Goal: Transaction & Acquisition: Book appointment/travel/reservation

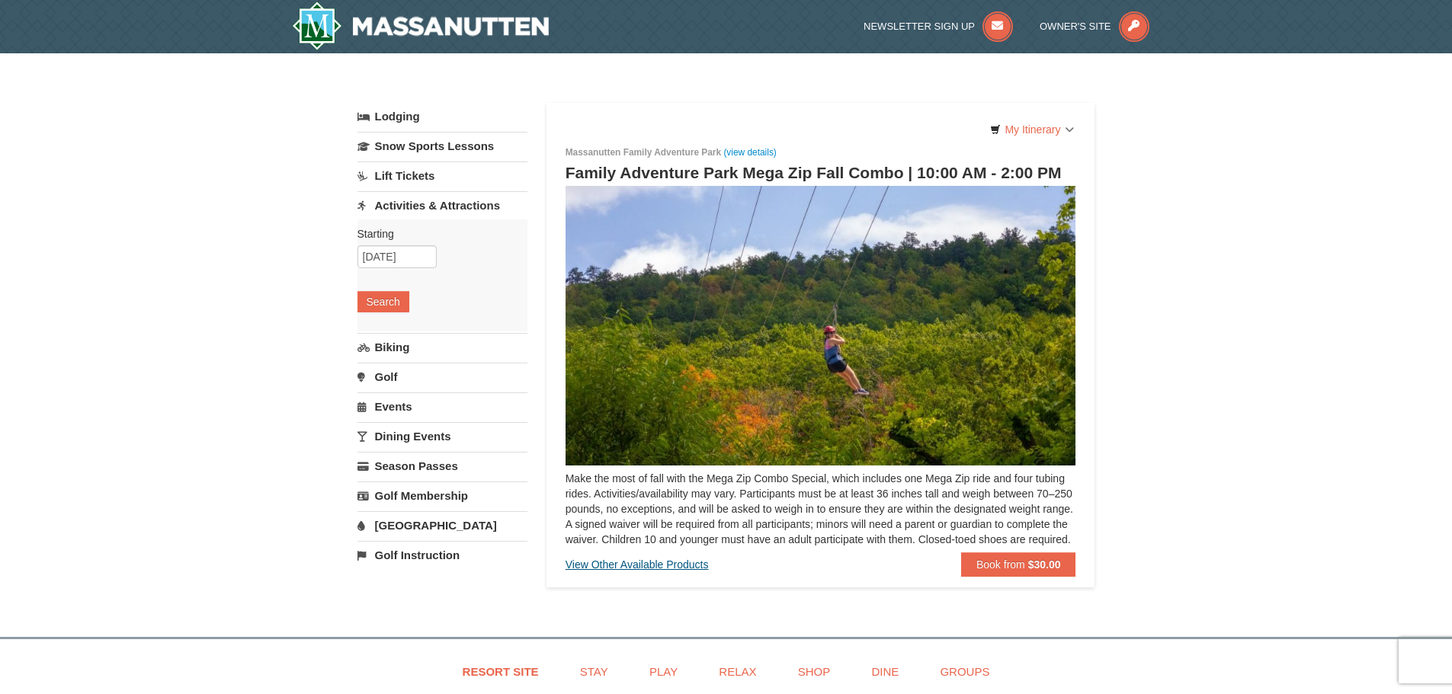
click at [666, 577] on div "View Other Available Products" at bounding box center [637, 565] width 143 height 24
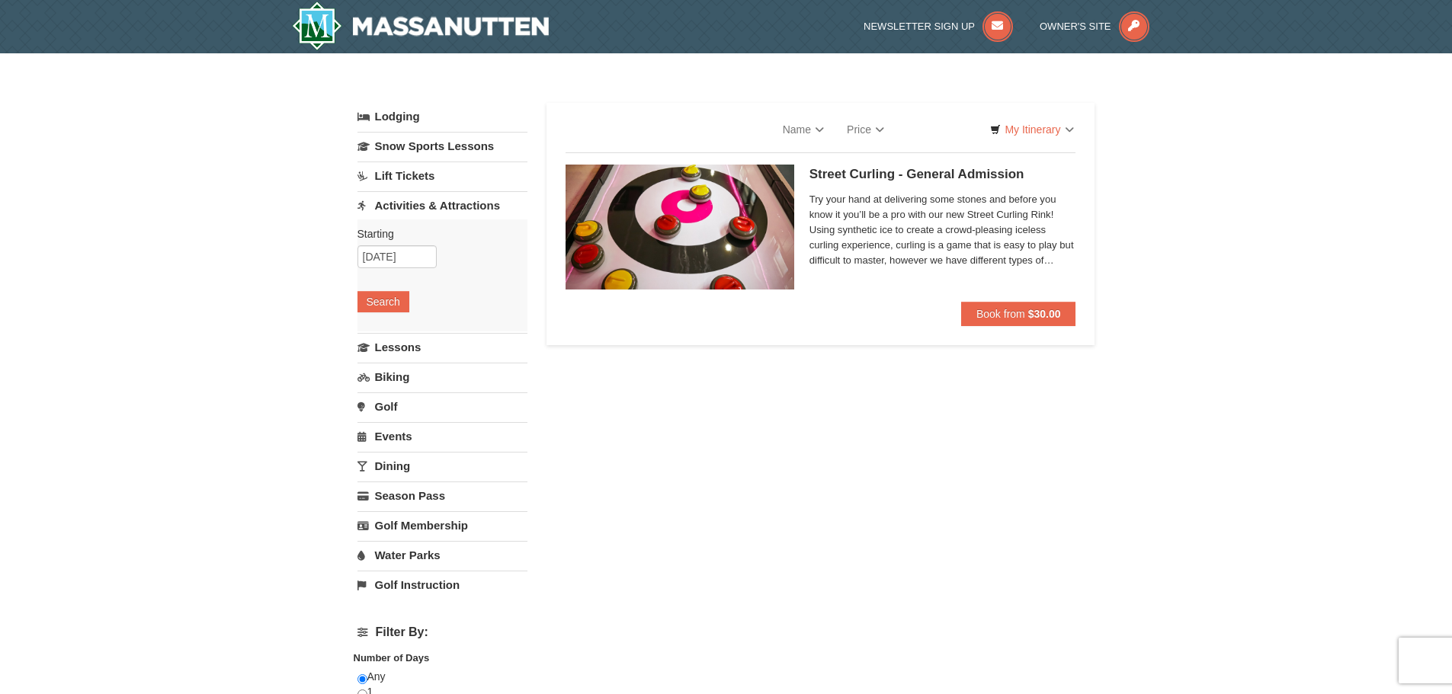
select select "9"
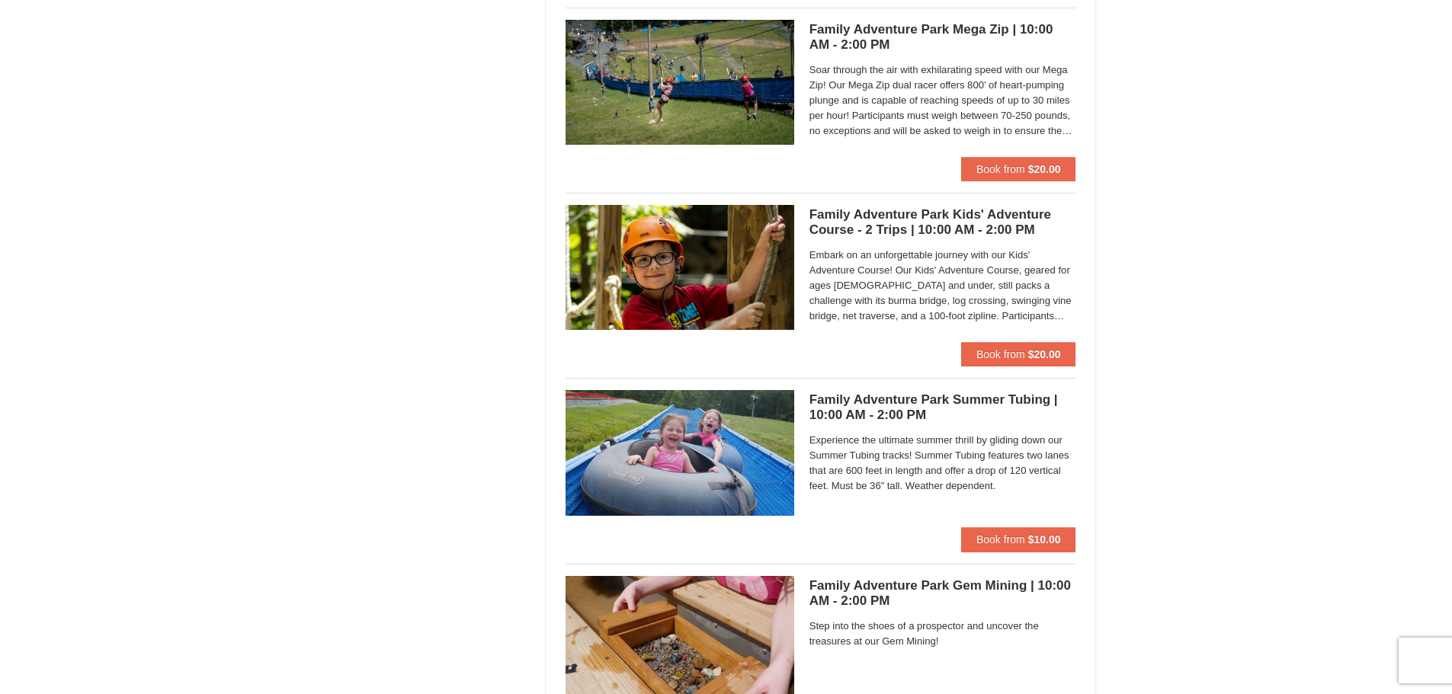
scroll to position [4117, 0]
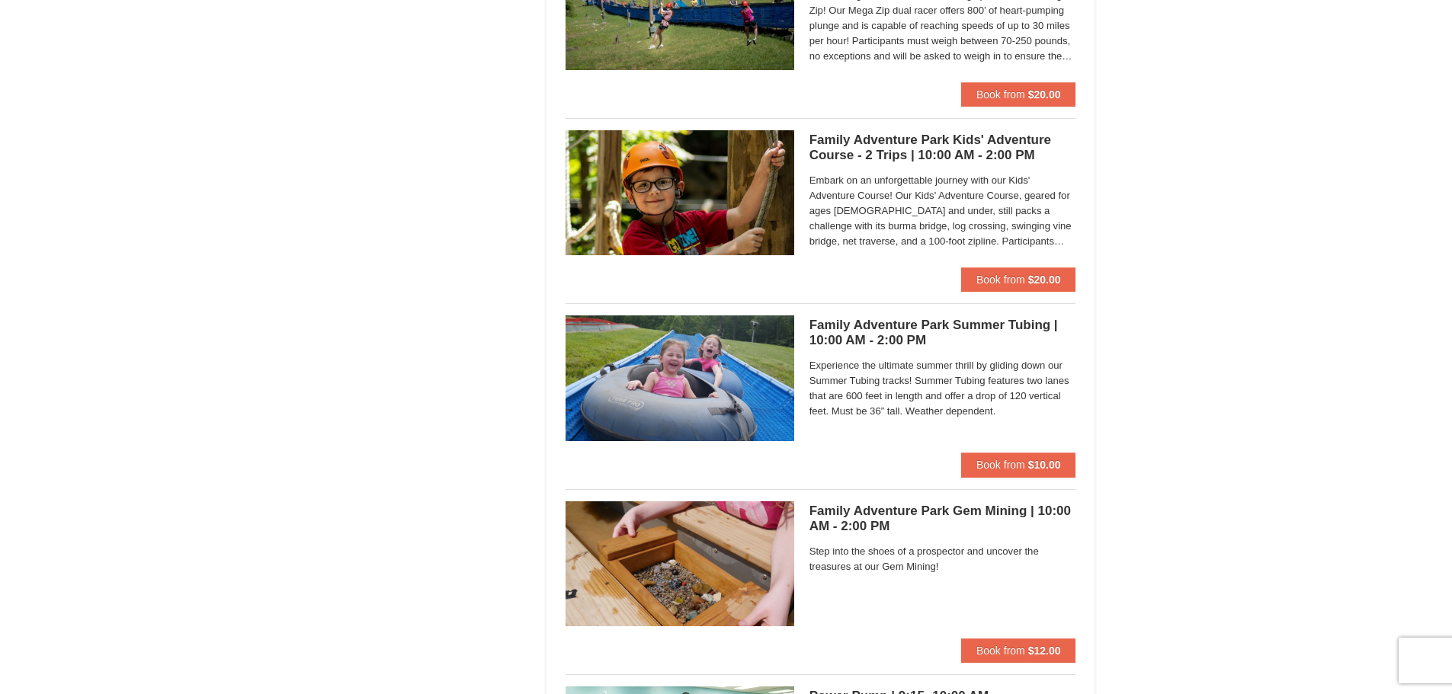
click at [879, 342] on h5 "Family Adventure Park Summer Tubing | 10:00 AM - 2:00 PM Massanutten Family Adv…" at bounding box center [943, 333] width 267 height 30
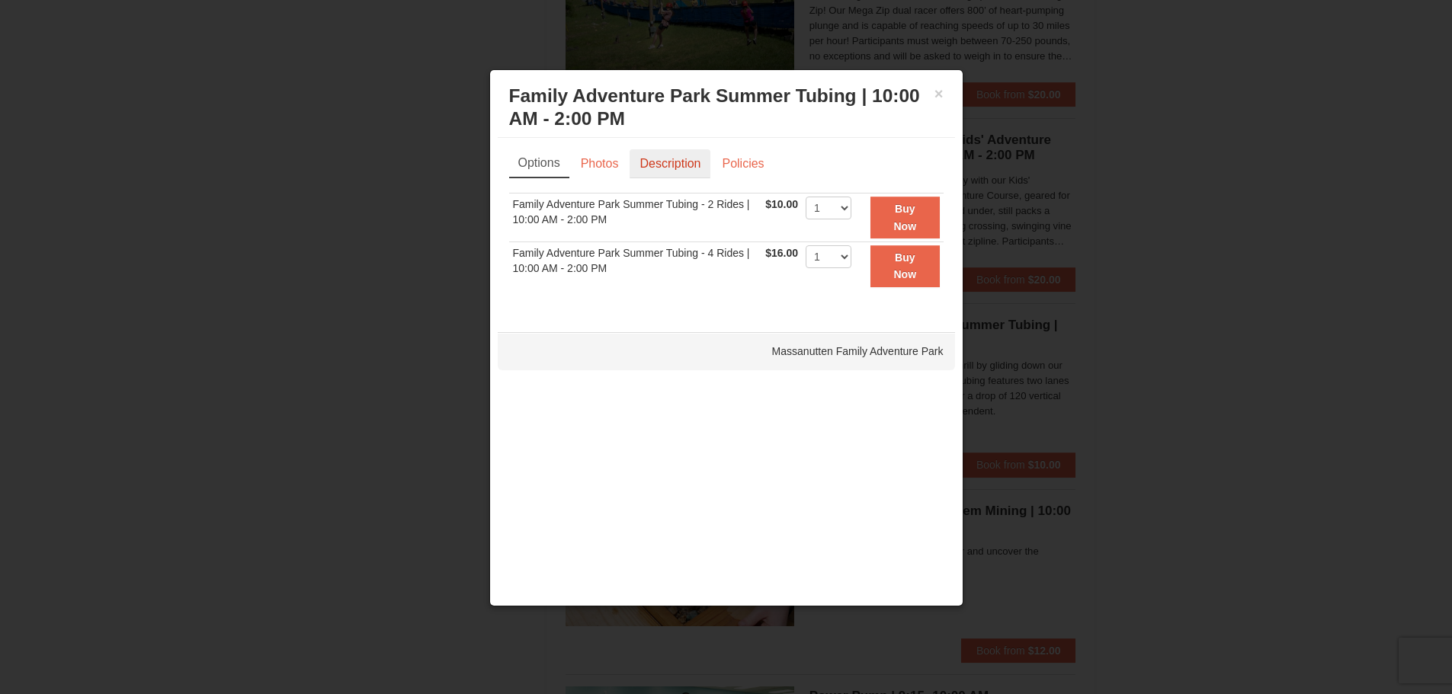
click at [652, 162] on link "Description" at bounding box center [670, 163] width 81 height 29
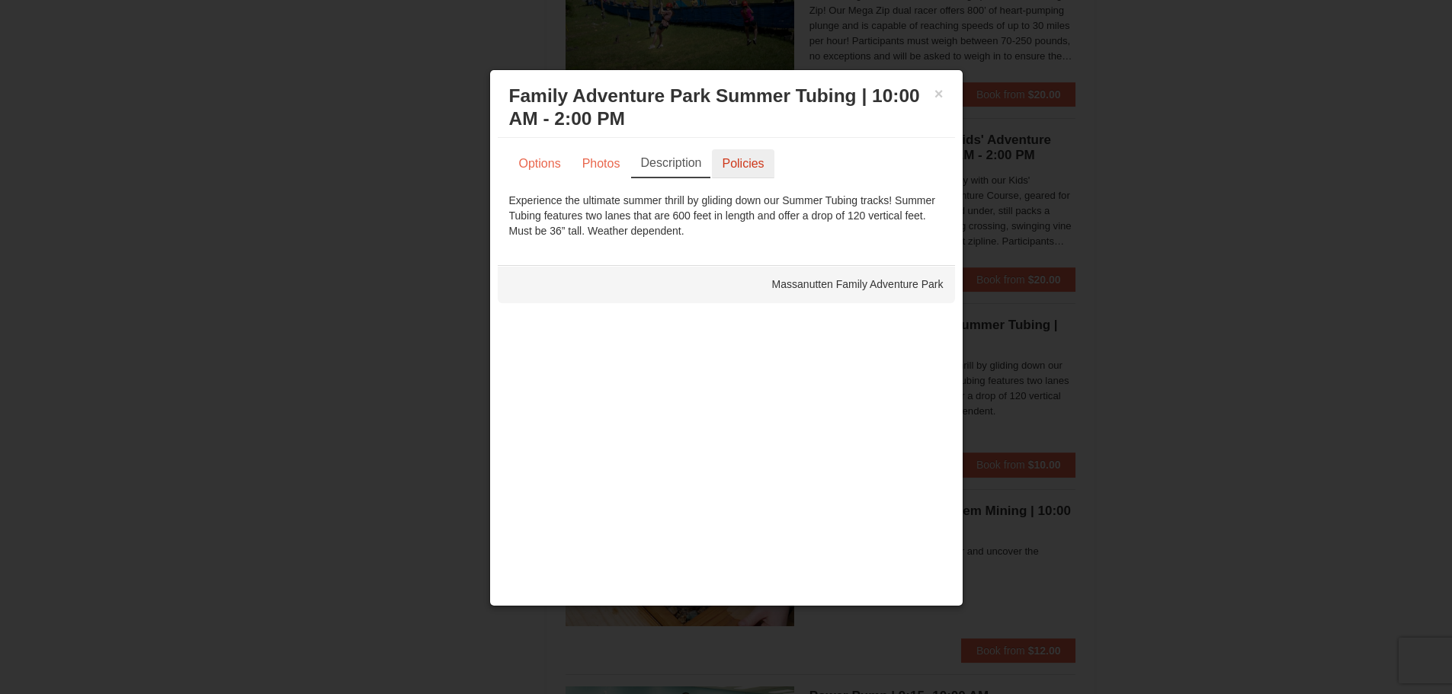
click at [754, 160] on link "Policies" at bounding box center [743, 163] width 62 height 29
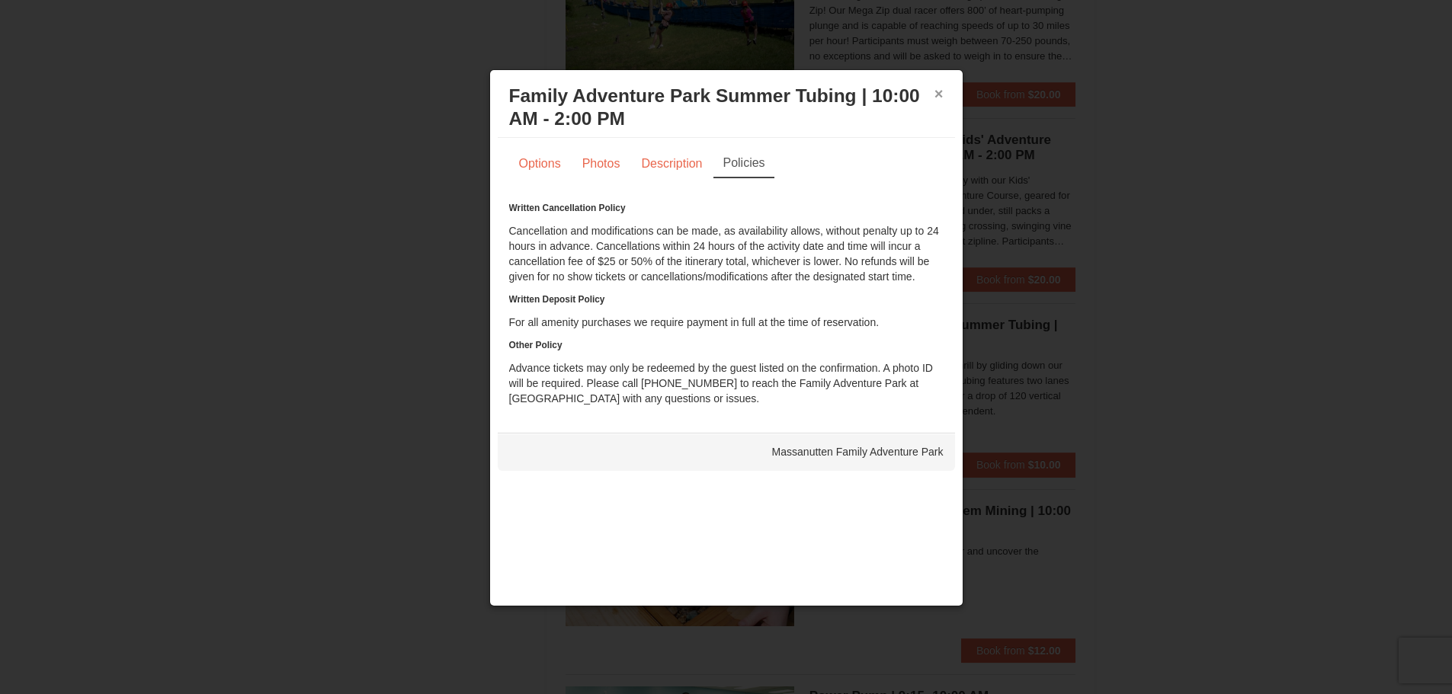
click at [938, 92] on button "×" at bounding box center [939, 93] width 9 height 15
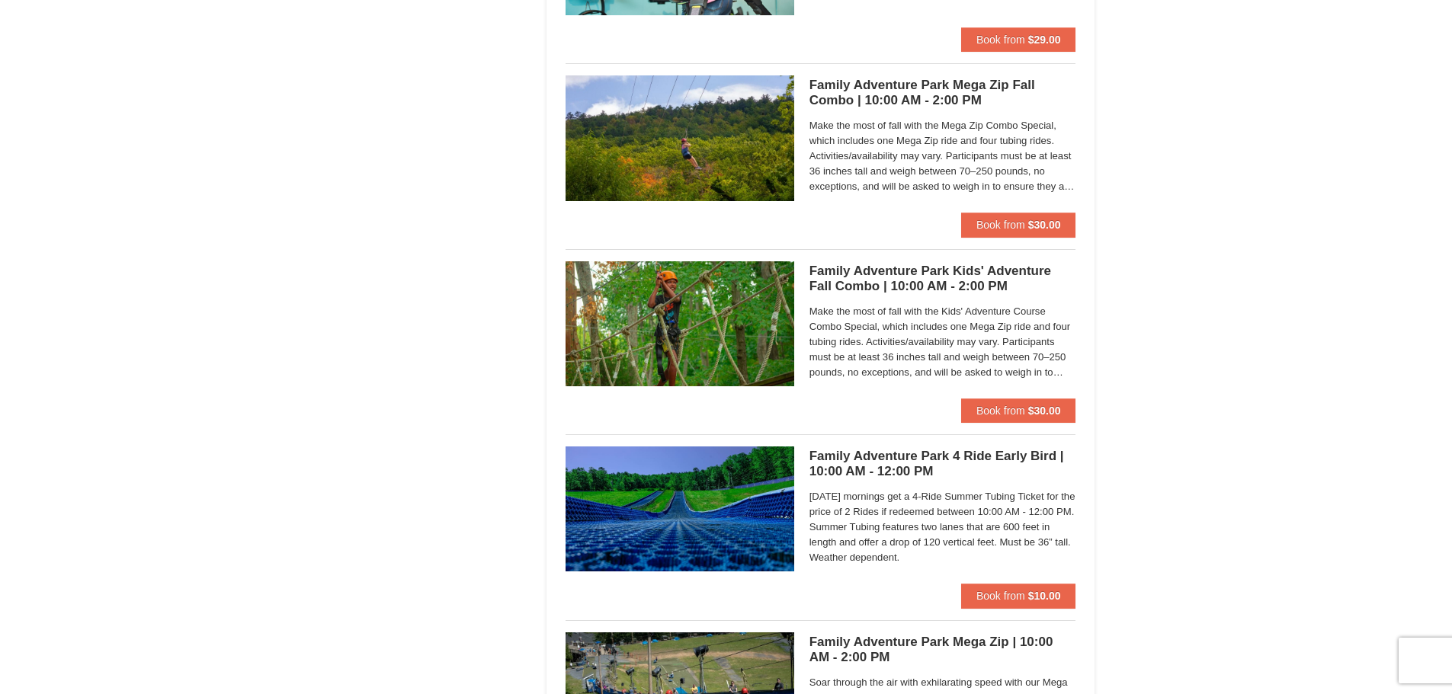
scroll to position [3430, 0]
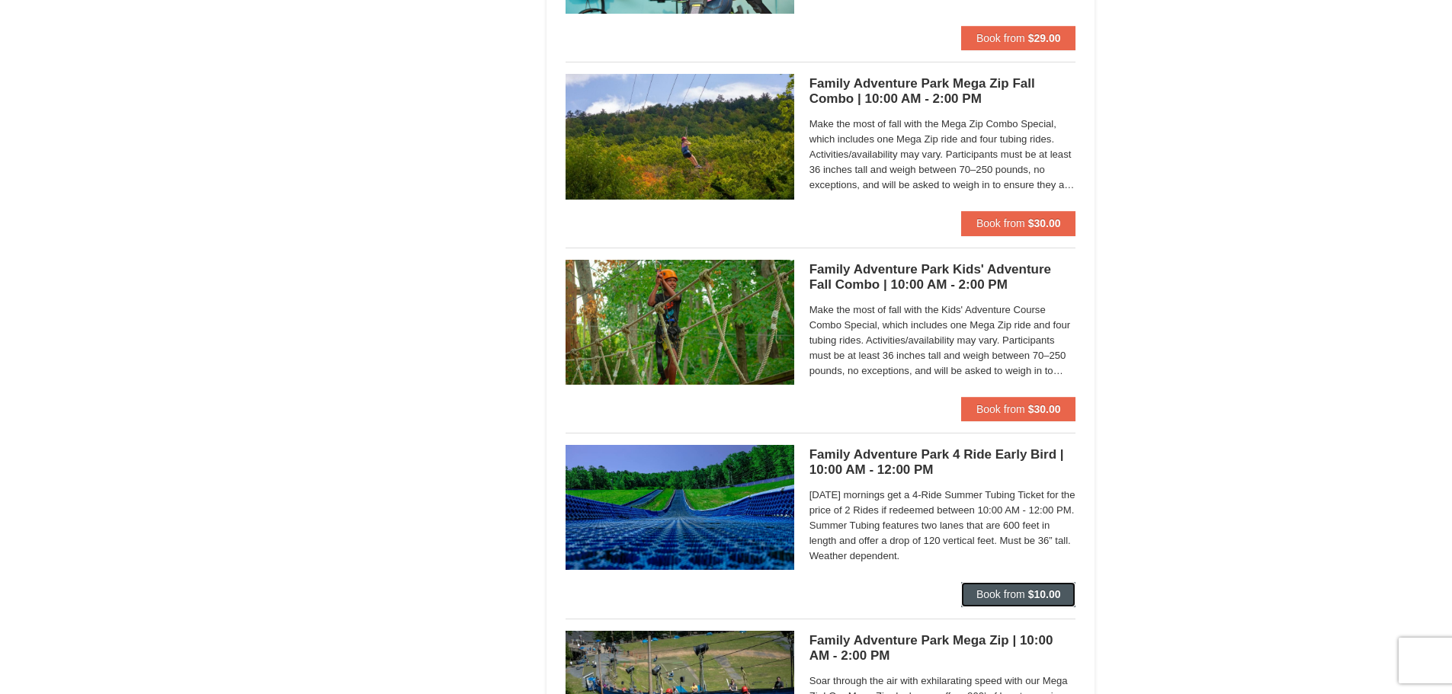
click at [1013, 595] on span "Book from" at bounding box center [1001, 595] width 49 height 12
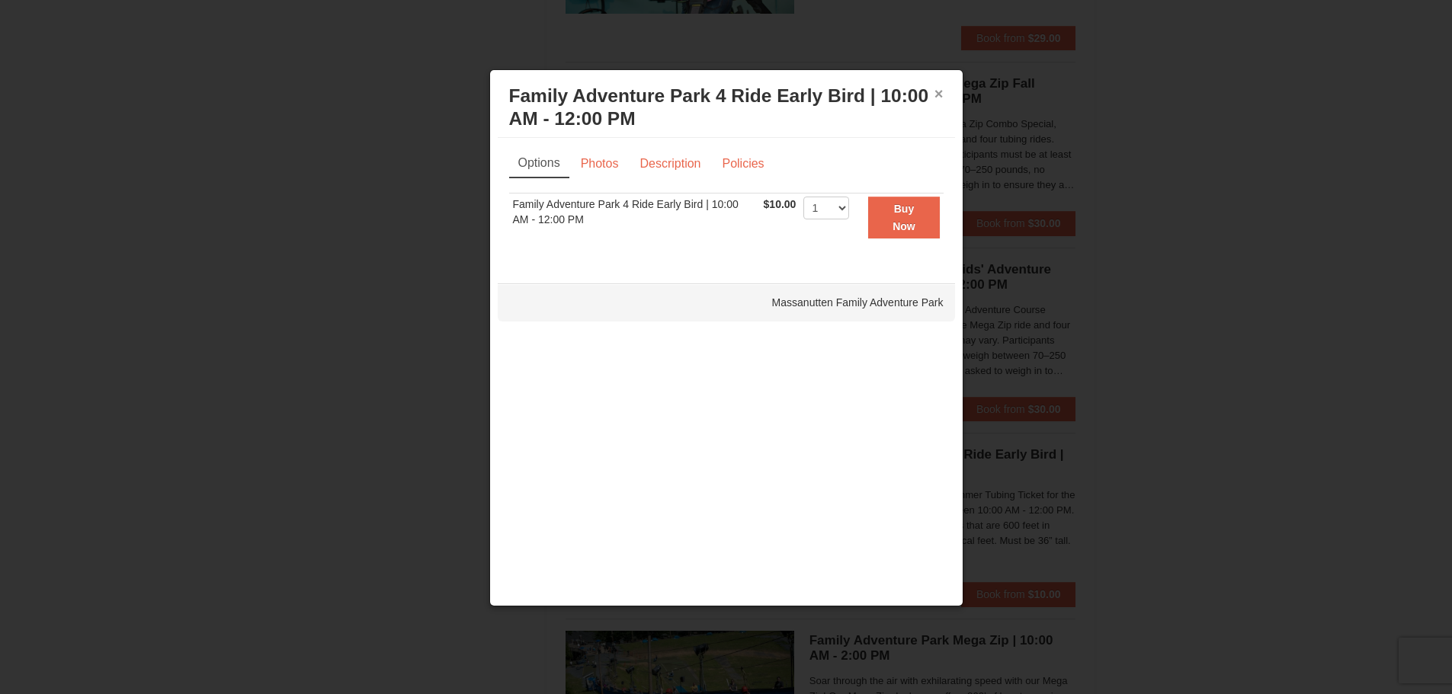
click at [940, 95] on button "×" at bounding box center [939, 93] width 9 height 15
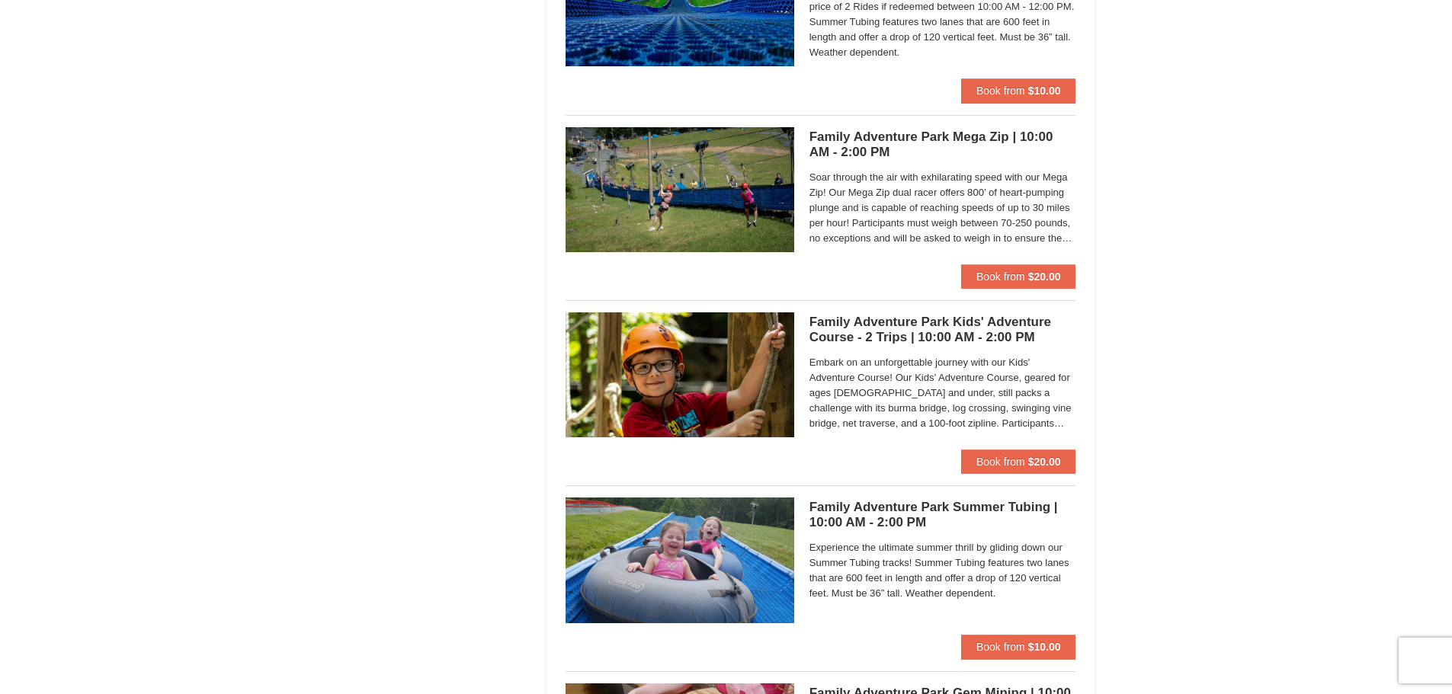
scroll to position [3964, 0]
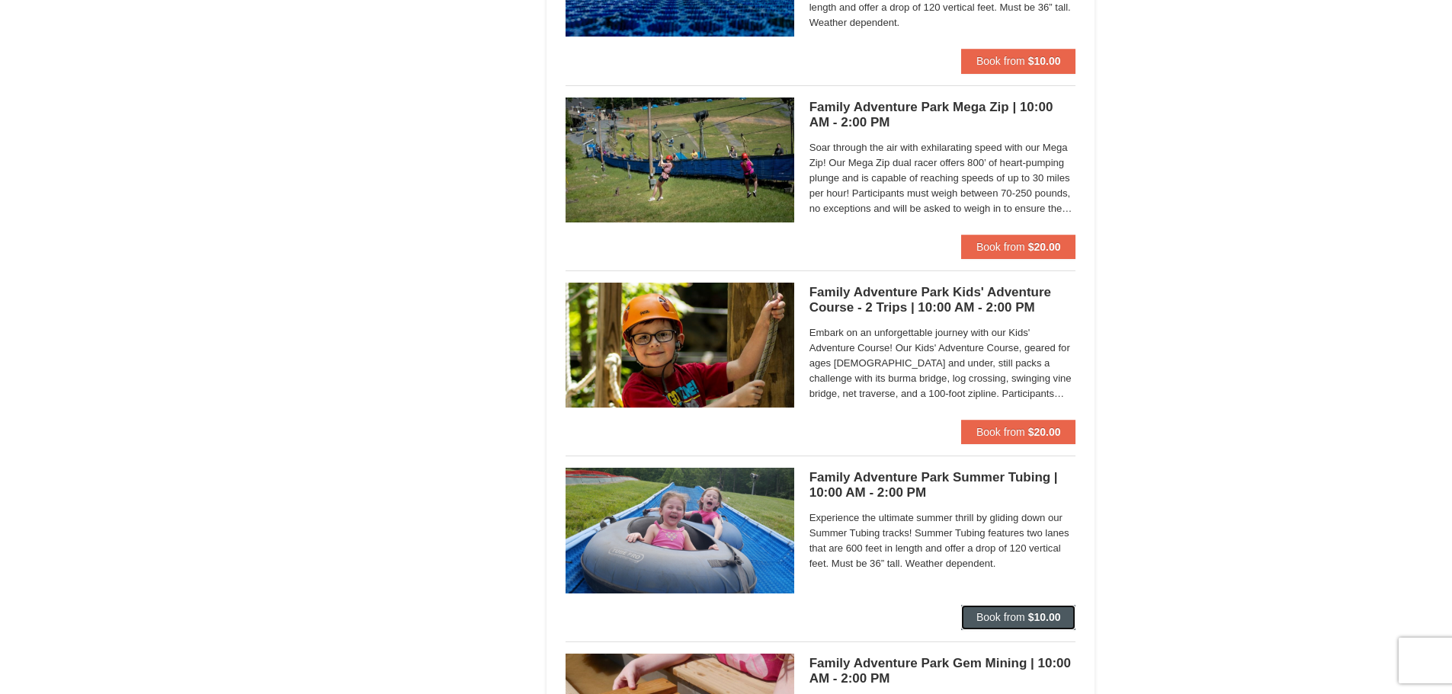
click at [998, 612] on span "Book from" at bounding box center [1001, 617] width 49 height 12
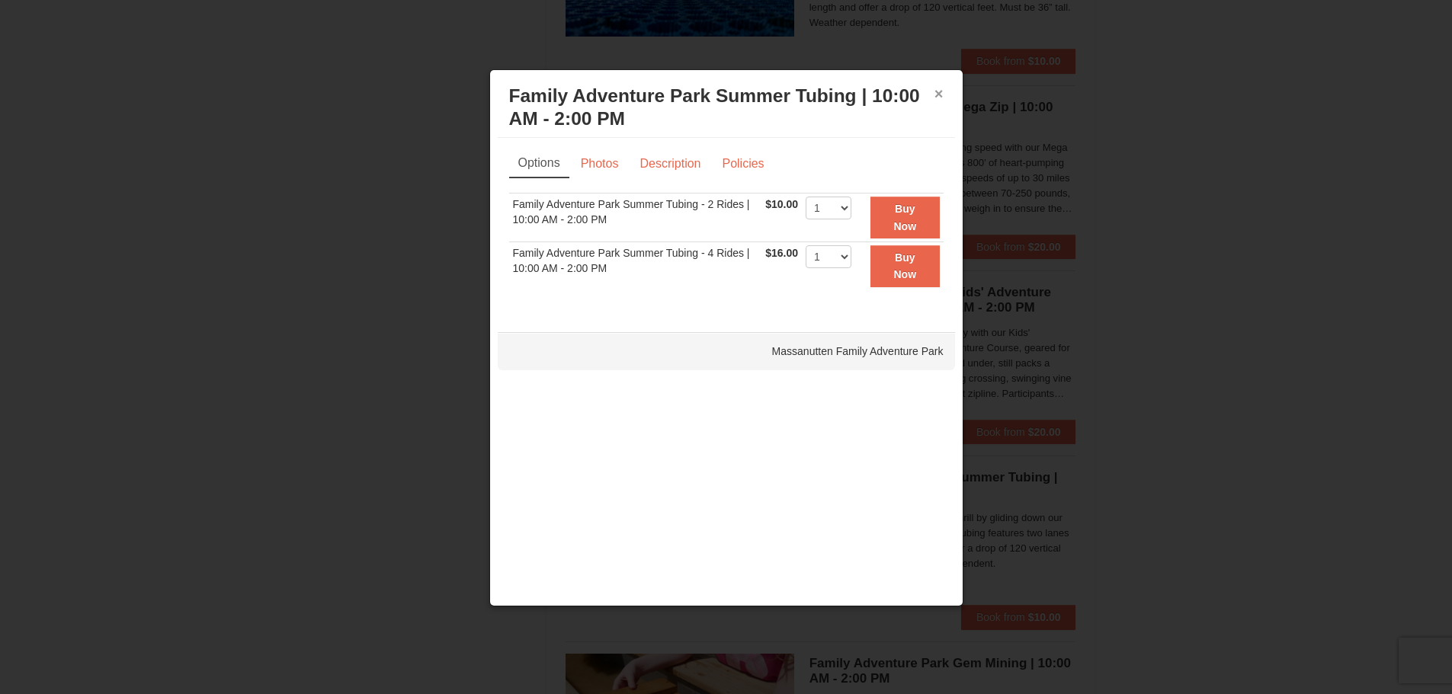
click at [938, 94] on button "×" at bounding box center [939, 93] width 9 height 15
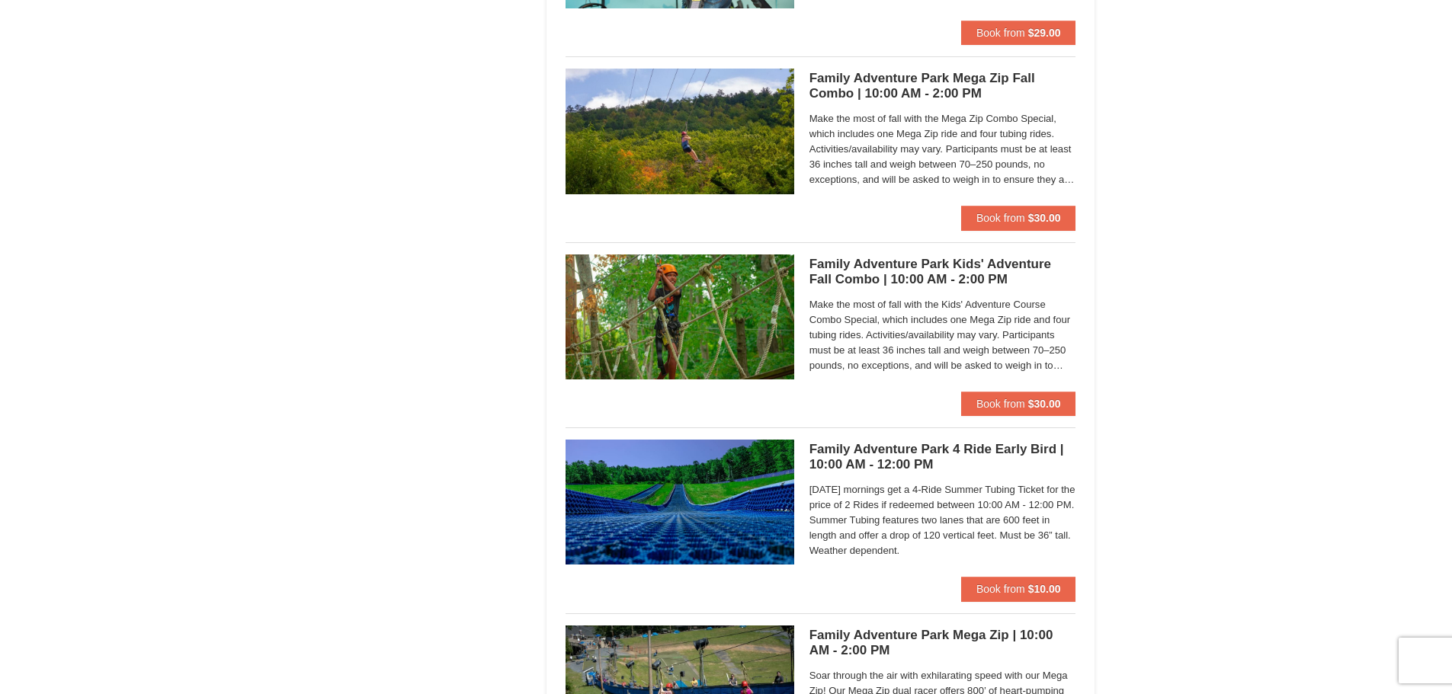
scroll to position [3430, 0]
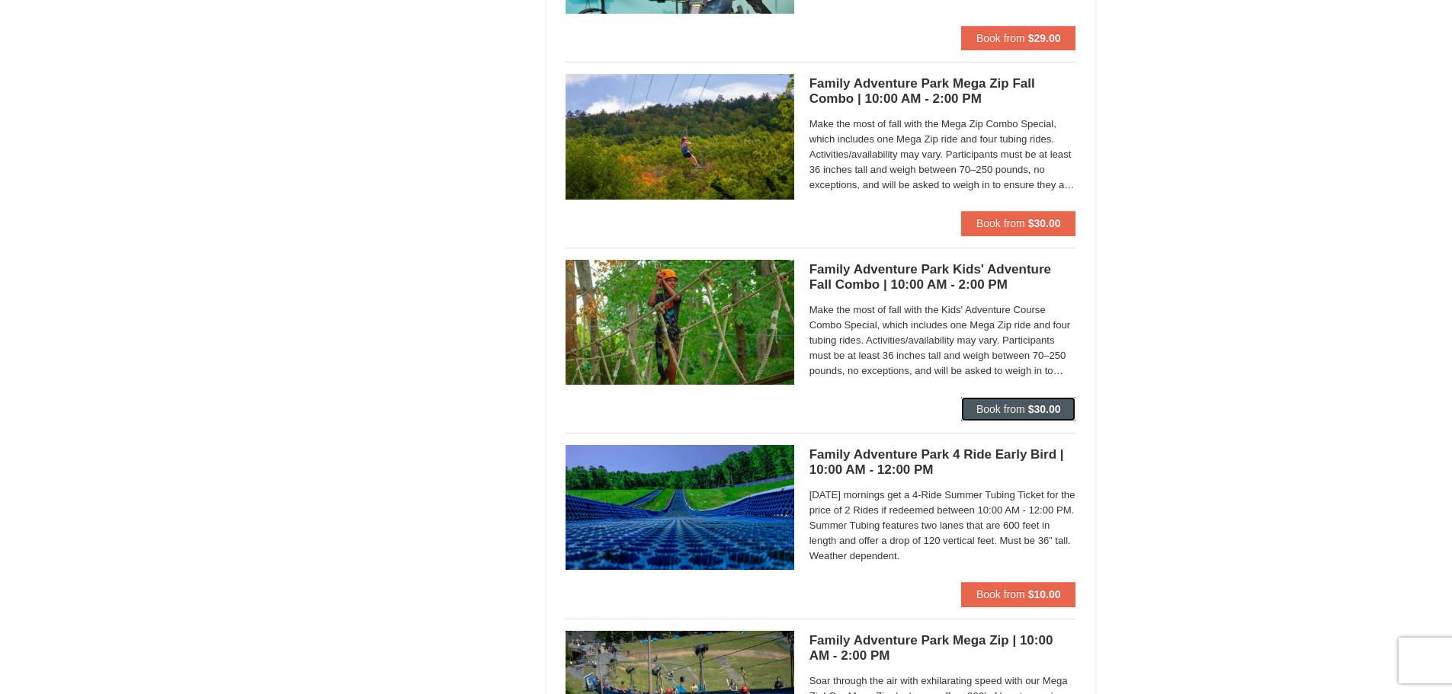
click at [1016, 401] on button "Book from $30.00" at bounding box center [1018, 409] width 115 height 24
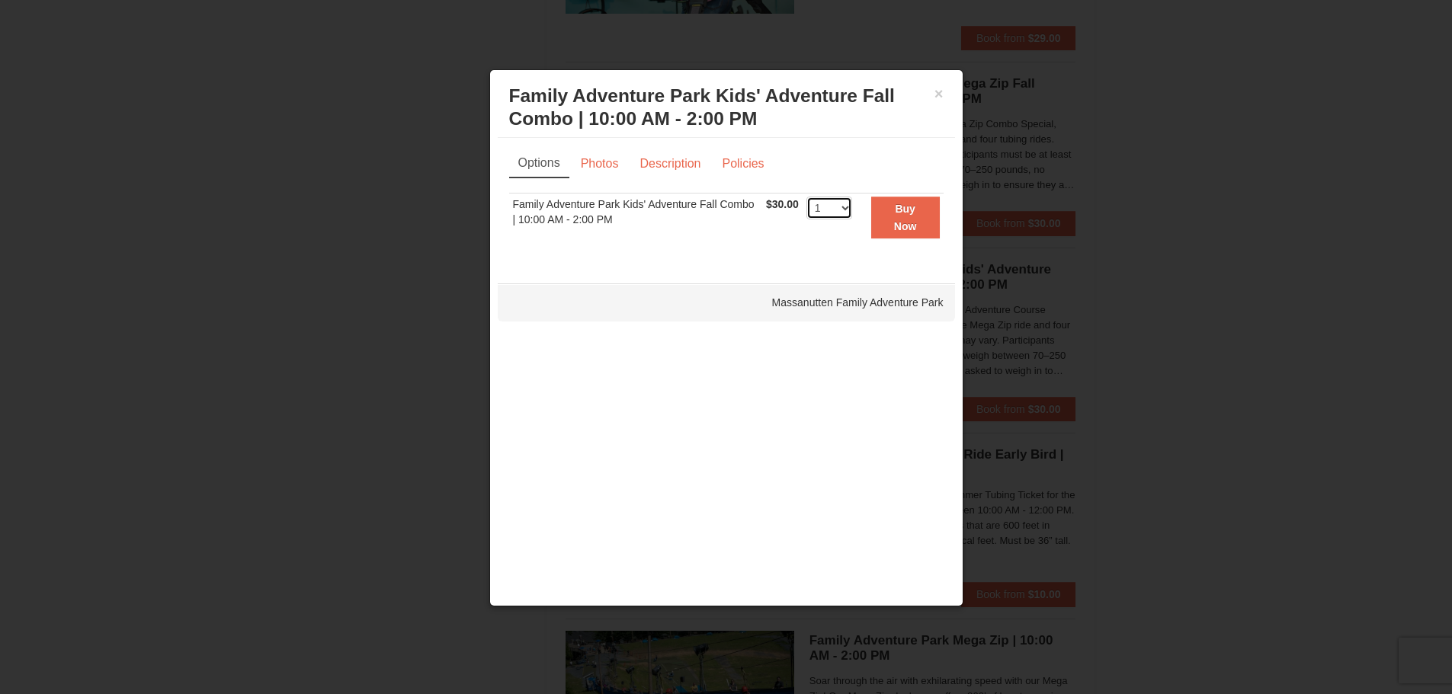
click at [843, 213] on select "1 2 3 4 5 6 7 8 9 10 11 12 13 14 15 16 17 18 19 20 21 22 23 24 25 26 27 28 29 3…" at bounding box center [830, 208] width 46 height 23
select select "4"
click at [807, 197] on select "1 2 3 4 5 6 7 8 9 10 11 12 13 14 15 16 17 18 19 20 21 22 23 24 25 26 27 28 29 3…" at bounding box center [830, 208] width 46 height 23
click at [944, 90] on div "× Family Adventure Park Kids' Adventure Fall Combo | 10:00 AM - 2:00 PM Massanu…" at bounding box center [726, 108] width 457 height 60
click at [939, 98] on button "×" at bounding box center [939, 93] width 9 height 15
